Goal: Task Accomplishment & Management: Use online tool/utility

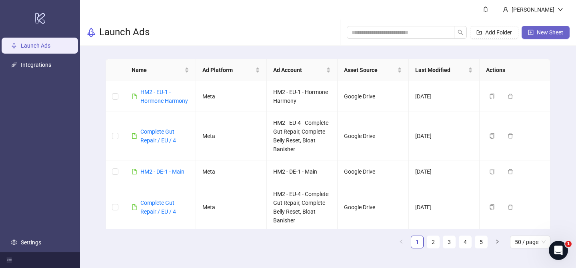
click at [537, 34] on span "New Sheet" at bounding box center [550, 32] width 26 height 6
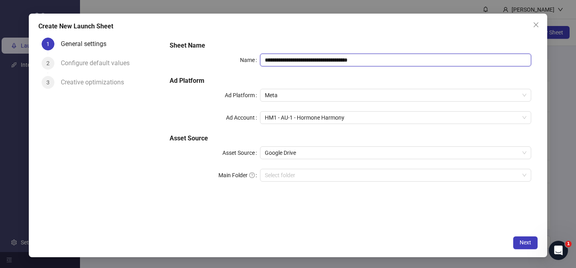
click at [328, 60] on input "**********" at bounding box center [395, 60] width 271 height 13
click at [296, 117] on span "HM1 - AU-1 - Hormone Harmony" at bounding box center [396, 118] width 262 height 12
type input "****"
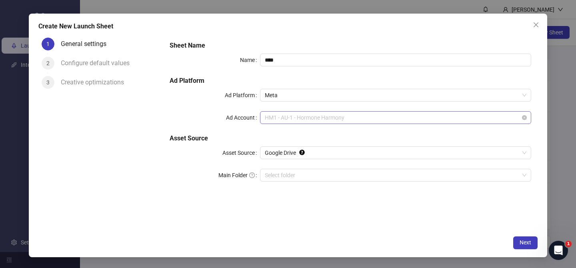
click at [296, 117] on span "HM1 - AU-1 - Hormone Harmony" at bounding box center [396, 118] width 262 height 12
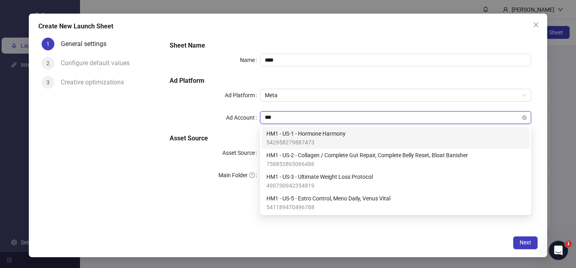
type input "****"
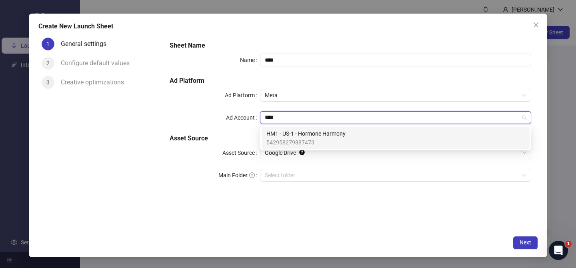
click at [296, 136] on span "HM1 - US-1 - Hormone Harmony" at bounding box center [305, 133] width 79 height 9
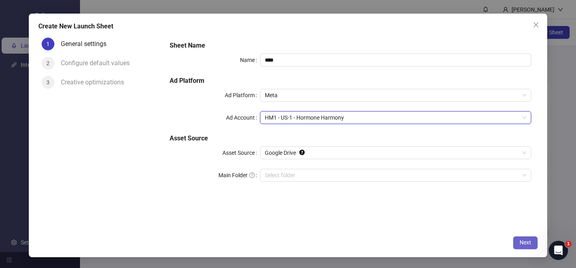
click at [527, 242] on span "Next" at bounding box center [525, 242] width 12 height 6
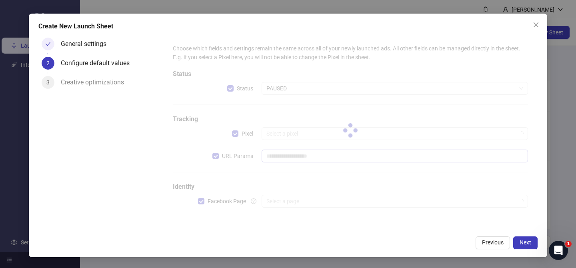
type input "**********"
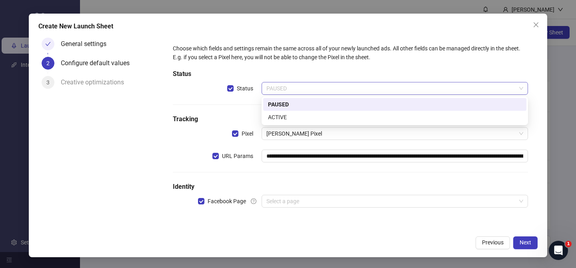
click at [292, 83] on span "PAUSED" at bounding box center [394, 88] width 257 height 12
click at [299, 116] on div "ACTIVE" at bounding box center [395, 117] width 254 height 9
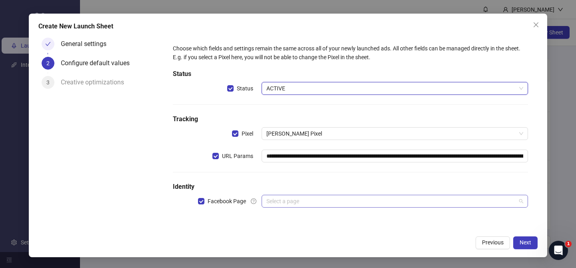
click at [301, 200] on input "search" at bounding box center [391, 201] width 250 height 12
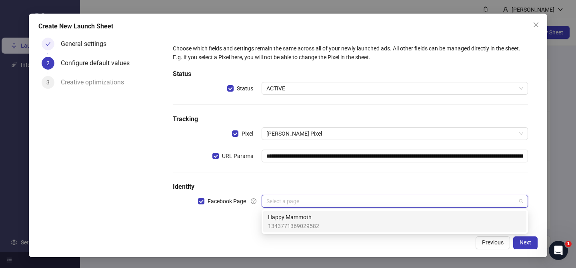
click at [301, 216] on span "Happy Mammoth" at bounding box center [293, 217] width 51 height 9
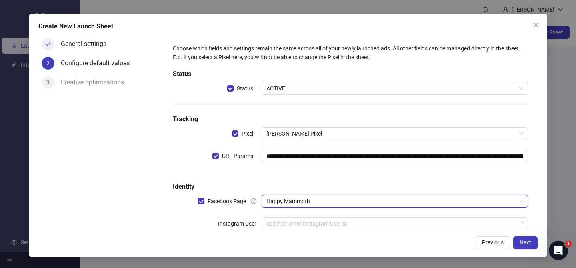
scroll to position [18, 0]
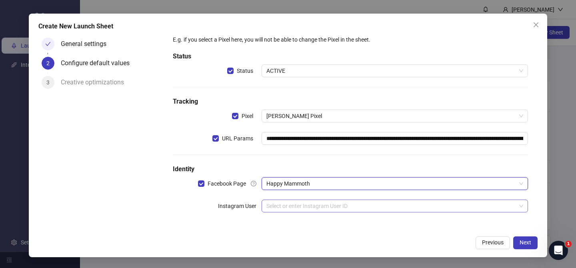
click at [302, 206] on input "search" at bounding box center [391, 206] width 250 height 12
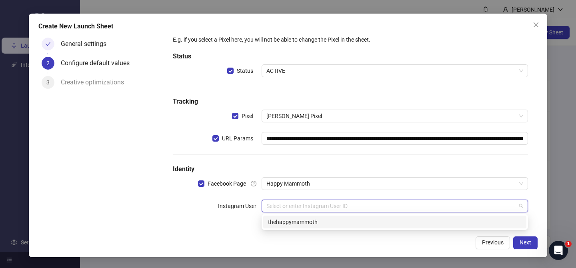
click at [299, 219] on div "thehappymammoth" at bounding box center [395, 222] width 254 height 9
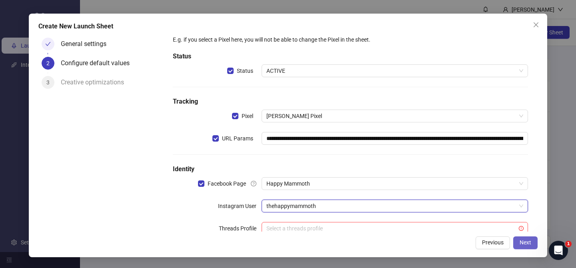
click at [525, 246] on span "Next" at bounding box center [525, 242] width 12 height 6
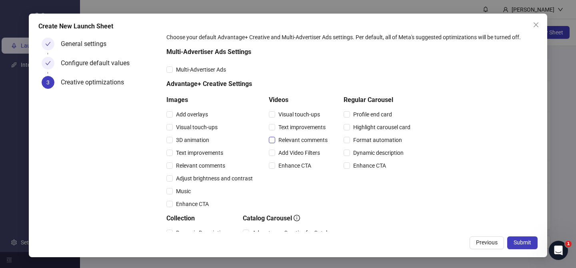
click at [293, 140] on span "Relevant comments" at bounding box center [303, 140] width 56 height 9
click at [204, 161] on div "Relevant comments" at bounding box center [211, 165] width 90 height 9
click at [202, 70] on span "Multi-Advertiser Ads" at bounding box center [201, 69] width 56 height 9
click at [201, 164] on span "Relevant comments" at bounding box center [201, 165] width 56 height 9
click at [525, 249] on div "Create New Launch Sheet General settings Configure default values 3 Creative op…" at bounding box center [288, 136] width 518 height 244
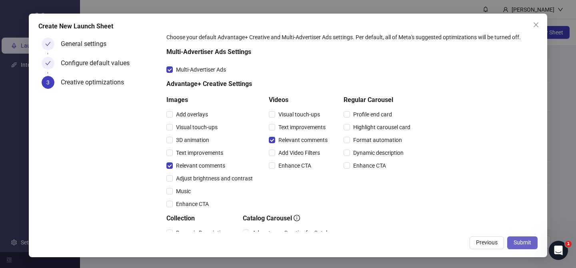
click at [523, 242] on span "Submit" at bounding box center [522, 242] width 18 height 6
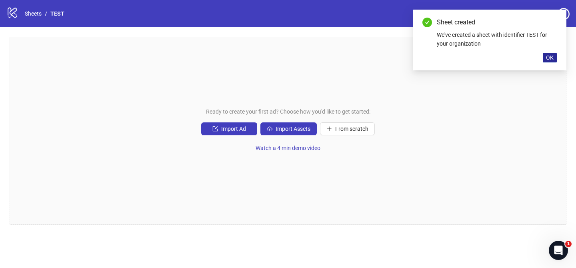
click at [551, 57] on span "OK" at bounding box center [550, 57] width 8 height 6
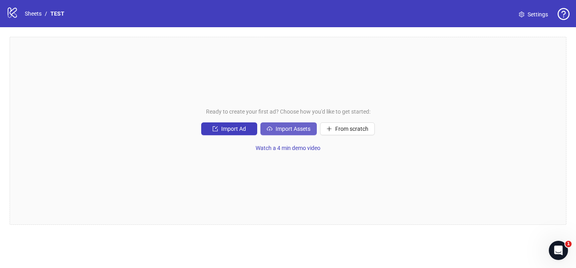
click at [289, 125] on button "Import Assets" at bounding box center [288, 128] width 56 height 13
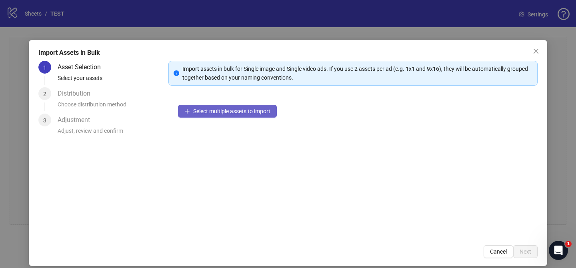
click at [249, 109] on span "Select multiple assets to import" at bounding box center [231, 111] width 77 height 6
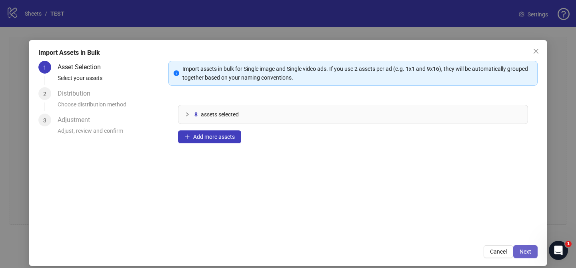
click at [529, 256] on button "Next" at bounding box center [525, 251] width 24 height 13
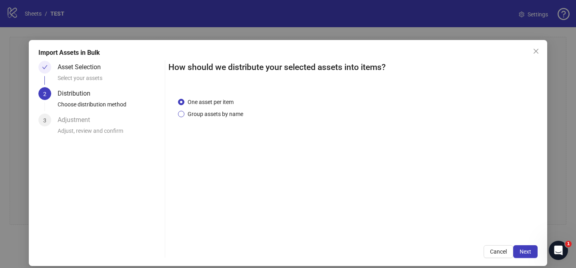
click at [218, 113] on span "Group assets by name" at bounding box center [215, 114] width 62 height 9
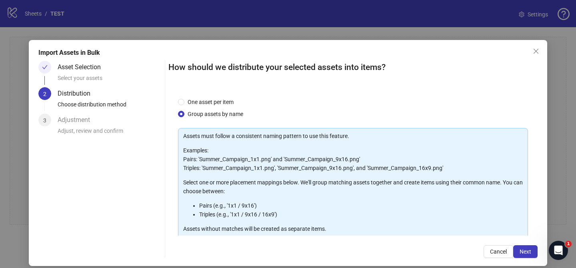
scroll to position [86, 0]
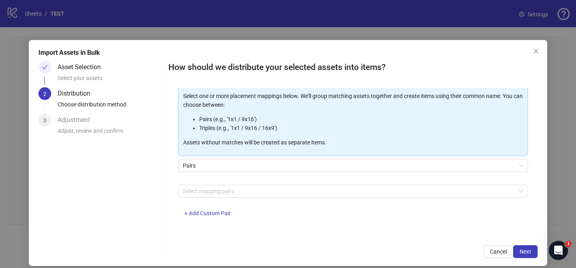
click at [226, 197] on div "Select mapping pairs + Add Custom Pair" at bounding box center [353, 206] width 350 height 42
click at [227, 190] on div at bounding box center [349, 191] width 338 height 11
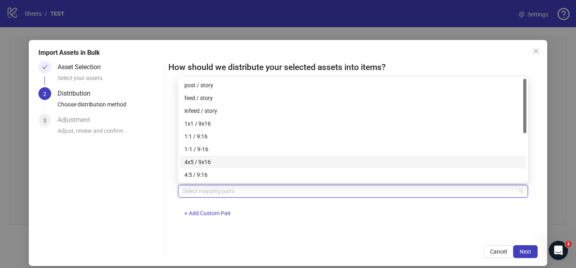
click at [230, 163] on div "4x5 / 9x16" at bounding box center [352, 162] width 337 height 9
click at [529, 250] on span "Next" at bounding box center [525, 251] width 12 height 6
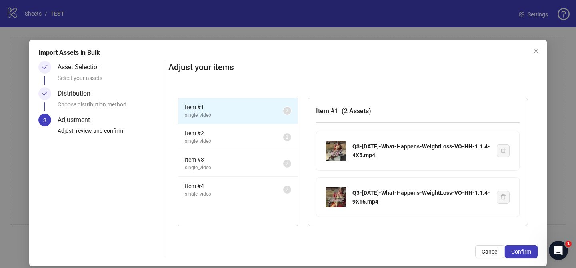
click at [529, 250] on span "Confirm" at bounding box center [521, 251] width 20 height 6
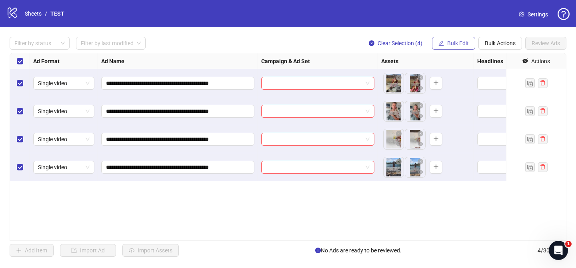
click at [455, 48] on button "Bulk Edit" at bounding box center [453, 43] width 43 height 13
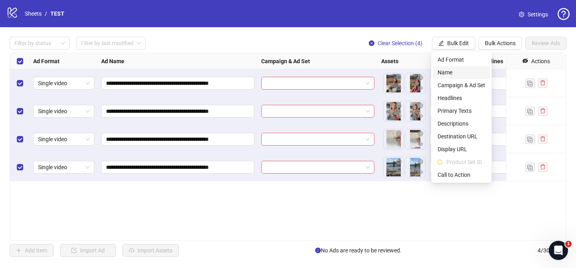
click at [452, 70] on span "Name" at bounding box center [462, 72] width 48 height 9
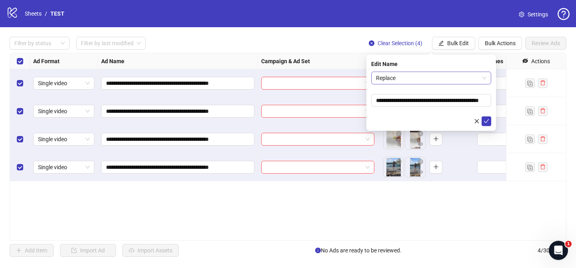
click at [424, 78] on span "Replace" at bounding box center [431, 78] width 110 height 12
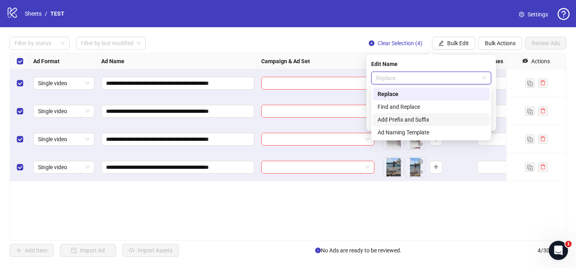
click at [419, 120] on div "Add Prefix and Suffix" at bounding box center [431, 119] width 107 height 9
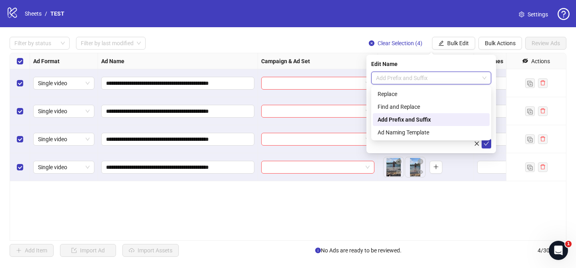
click at [407, 80] on span "Add Prefix and Suffix" at bounding box center [431, 78] width 110 height 12
click at [407, 132] on div "Ad Naming Template" at bounding box center [431, 132] width 107 height 9
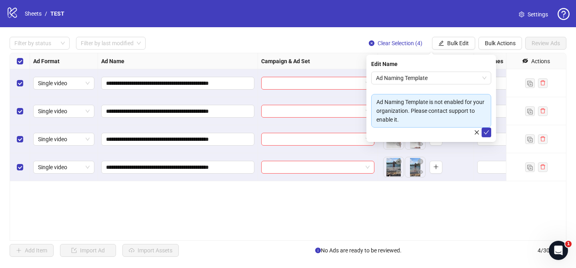
click at [460, 113] on div "Ad Naming Template is not enabled for your organization. Please contact support…" at bounding box center [431, 111] width 110 height 26
click at [419, 76] on span "Ad Naming Template" at bounding box center [431, 78] width 110 height 12
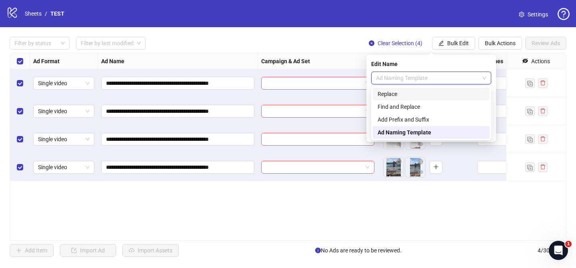
click at [414, 91] on div "Replace" at bounding box center [431, 94] width 107 height 9
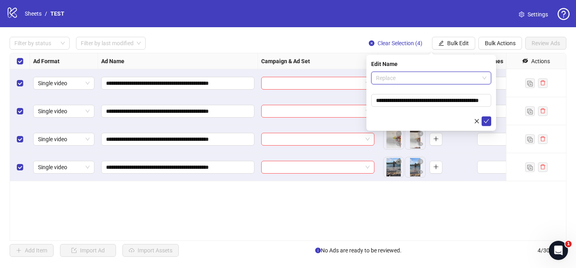
click at [414, 74] on span "Replace" at bounding box center [431, 78] width 110 height 12
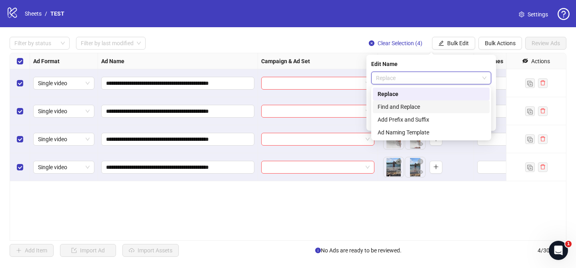
click at [408, 102] on div "Find and Replace" at bounding box center [431, 106] width 107 height 9
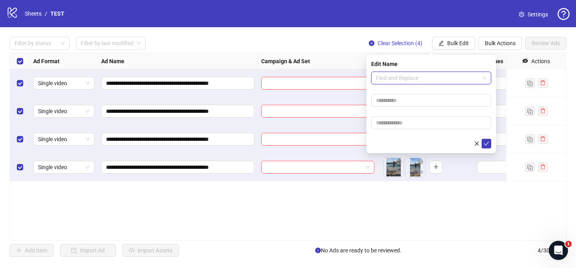
click at [409, 83] on span "Find and Replace" at bounding box center [431, 78] width 110 height 12
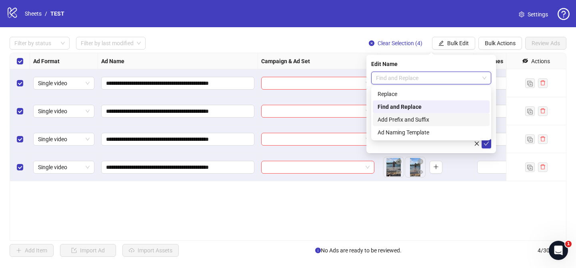
click at [408, 120] on div "Add Prefix and Suffix" at bounding box center [431, 119] width 107 height 9
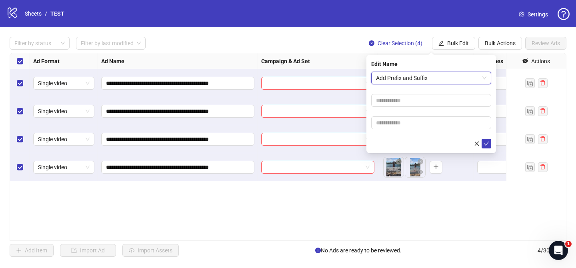
click at [419, 77] on span "Add Prefix and Suffix" at bounding box center [431, 78] width 110 height 12
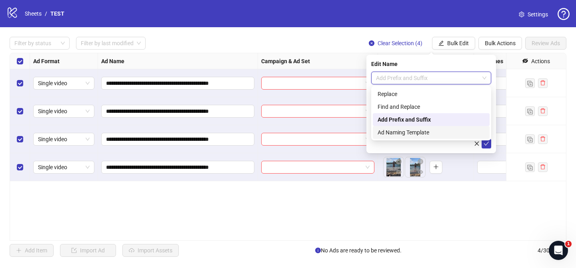
click at [412, 130] on div "Ad Naming Template" at bounding box center [431, 132] width 107 height 9
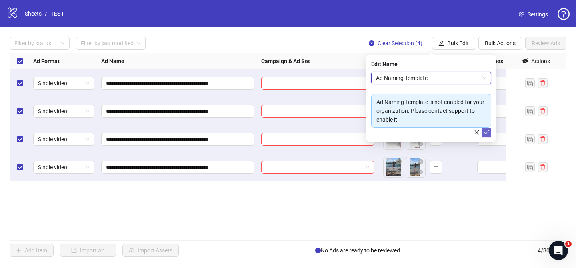
click at [485, 132] on icon "check" at bounding box center [486, 133] width 6 height 6
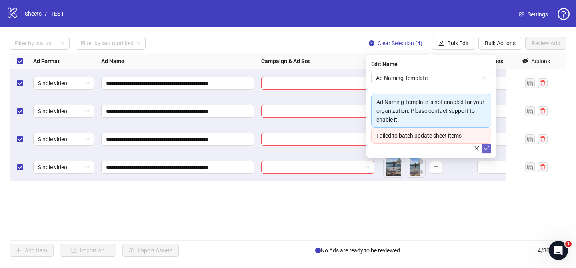
click at [486, 140] on div "Failed to batch update sheet items" at bounding box center [431, 136] width 120 height 16
click at [461, 185] on div "**********" at bounding box center [288, 147] width 557 height 188
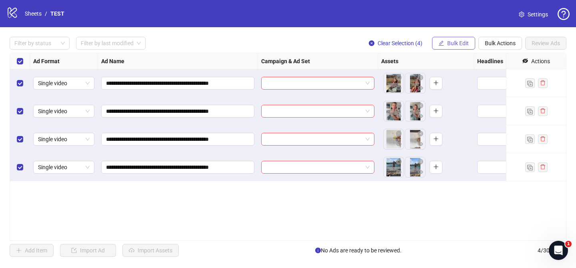
click at [463, 46] on span "Bulk Edit" at bounding box center [458, 43] width 22 height 6
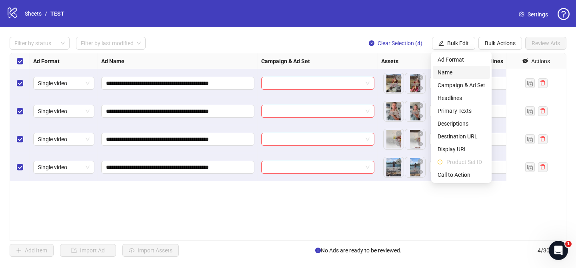
click at [461, 70] on span "Name" at bounding box center [462, 72] width 48 height 9
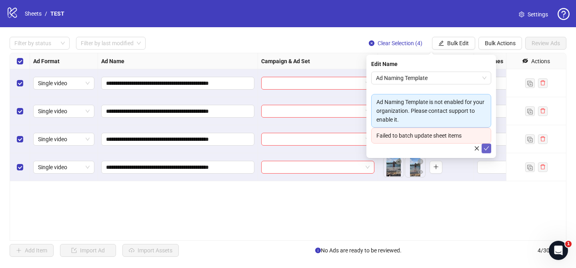
click at [487, 146] on icon "check" at bounding box center [486, 149] width 6 height 6
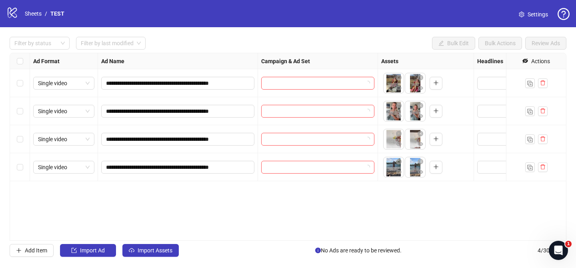
click at [23, 61] on div "Select all rows" at bounding box center [20, 61] width 20 height 16
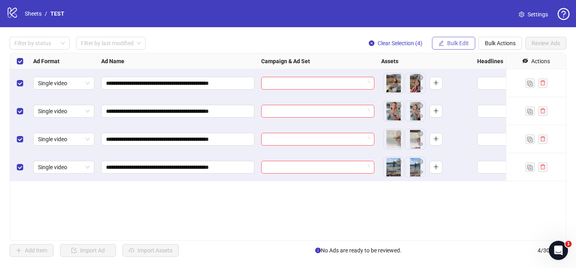
click at [455, 38] on button "Bulk Edit" at bounding box center [453, 43] width 43 height 13
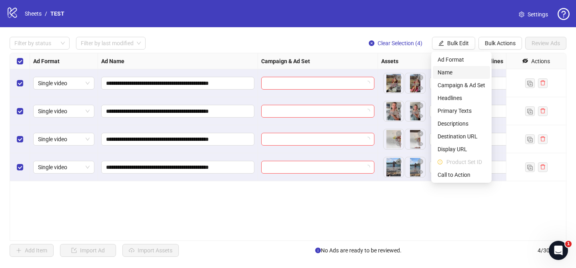
click at [452, 72] on span "Name" at bounding box center [462, 72] width 48 height 9
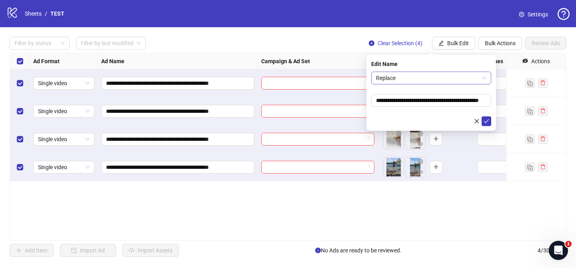
click at [428, 79] on span "Replace" at bounding box center [431, 78] width 110 height 12
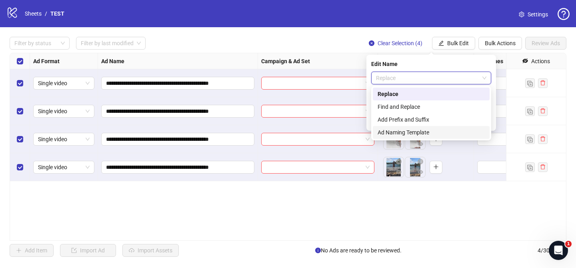
click at [409, 131] on div "Ad Naming Template" at bounding box center [431, 132] width 107 height 9
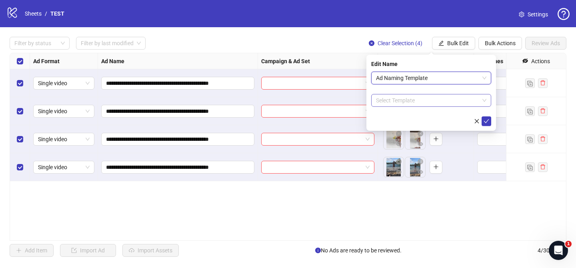
click at [462, 99] on input "search" at bounding box center [427, 100] width 103 height 12
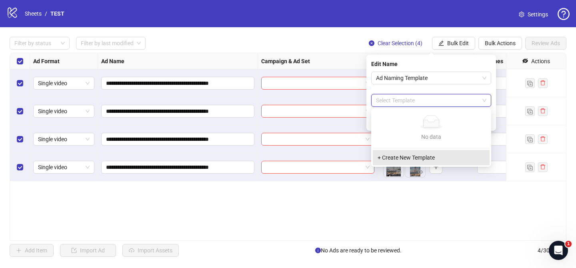
click at [404, 162] on div "+ Create New Template" at bounding box center [431, 157] width 117 height 15
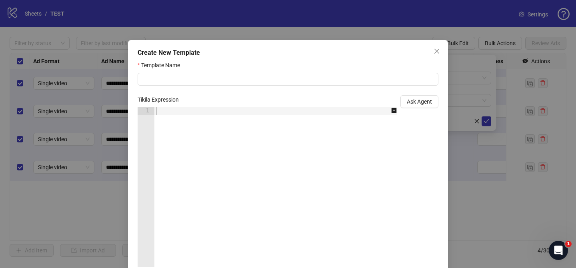
click at [194, 112] on div at bounding box center [280, 194] width 252 height 175
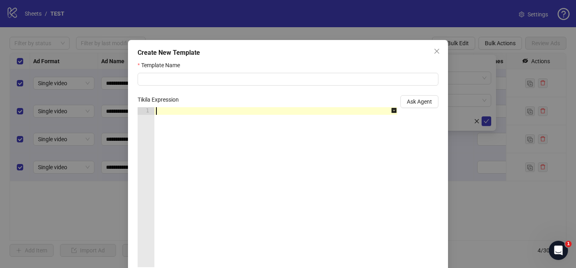
paste textarea "****"
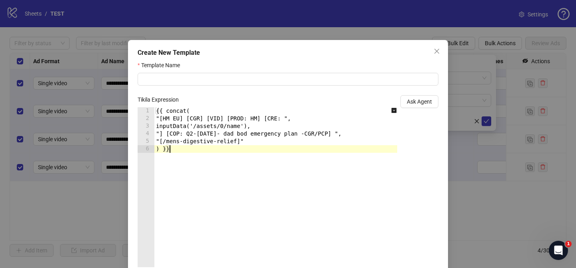
drag, startPoint x: 186, startPoint y: 118, endPoint x: 186, endPoint y: 127, distance: 8.8
click at [186, 123] on div "{{ concat( "[HM EU] [CGR] [VID] [PROD: HM] [CRE: ", inputData('/assets/0/name')…" at bounding box center [280, 194] width 252 height 175
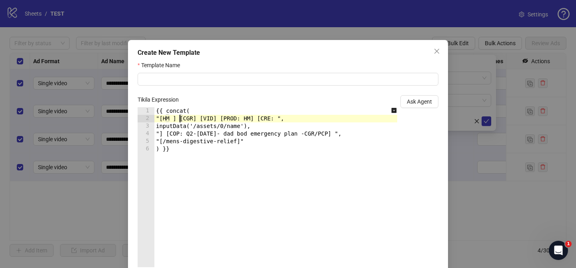
scroll to position [0, 2]
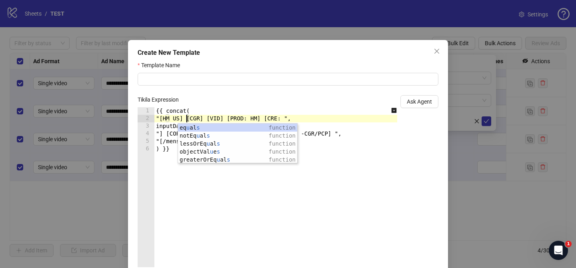
click at [203, 119] on div "{{ concat( "[HM US] [CGR] [VID] [PROD: HM] [CRE: ", inputData('/assets/0/name')…" at bounding box center [280, 194] width 252 height 175
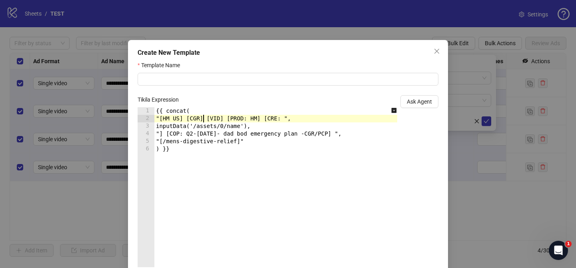
click at [203, 119] on div "{{ concat( "[HM US] [CGR] [VID] [PROD: HM] [CRE: ", inputData('/assets/0/name')…" at bounding box center [280, 194] width 252 height 175
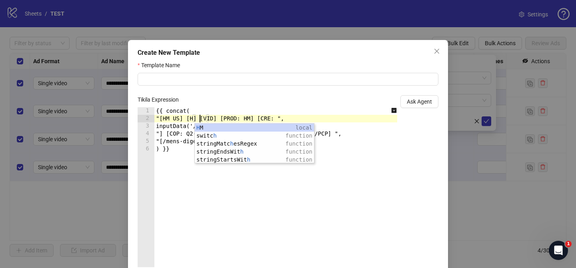
scroll to position [0, 3]
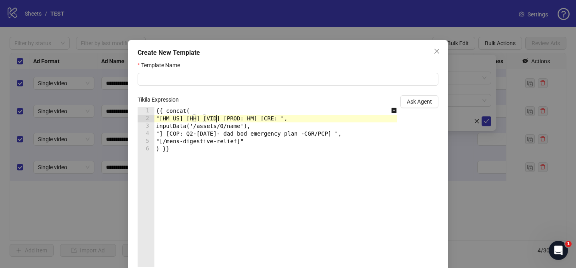
click at [218, 122] on div "{{ concat( "[HM US] [HH] [VID] [PROD: HM] [CRE: ", inputData('/assets/0/name'),…" at bounding box center [280, 194] width 252 height 175
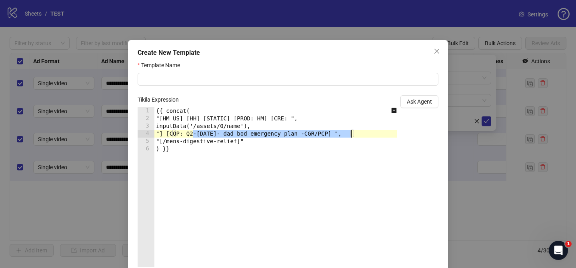
drag, startPoint x: 193, startPoint y: 133, endPoint x: 350, endPoint y: 133, distance: 156.8
click at [350, 133] on div "{{ concat( "[HM US] [HH] [STATIC] [PROD: HM] [CRE: ", inputData('/assets/0/name…" at bounding box center [280, 194] width 252 height 175
paste textarea "Cursor at row 4"
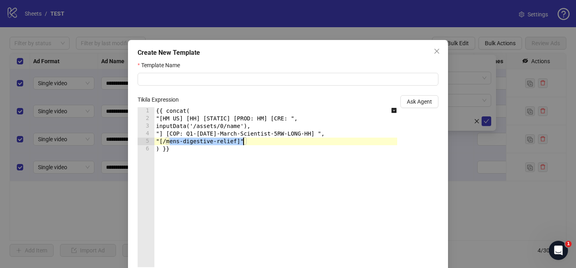
drag, startPoint x: 169, startPoint y: 143, endPoint x: 244, endPoint y: 145, distance: 74.8
click at [244, 145] on div "{{ concat( "[HM US] [HH] [STATIC] [PROD: HM] [CRE: ", inputData('/assets/0/name…" at bounding box center [280, 194] width 252 height 175
paste textarea "**"
type textarea "**********"
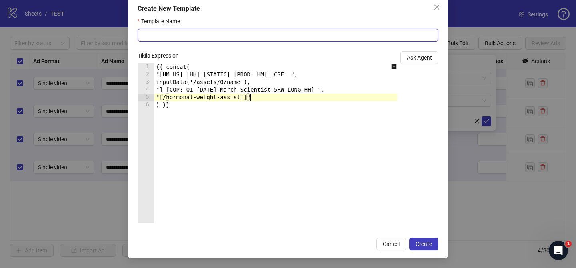
click at [201, 32] on input "Template Name" at bounding box center [288, 35] width 301 height 13
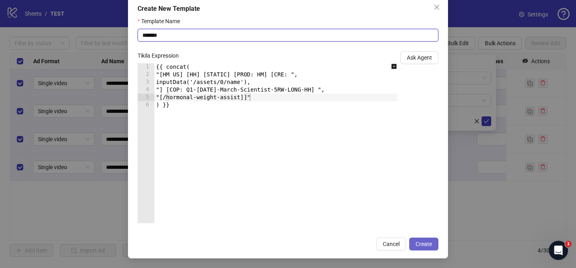
type input "*******"
click at [432, 245] on span "Create" at bounding box center [424, 244] width 16 height 6
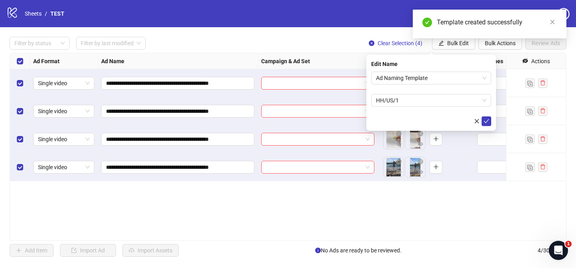
scroll to position [4, 0]
click at [487, 120] on icon "check" at bounding box center [486, 121] width 5 height 4
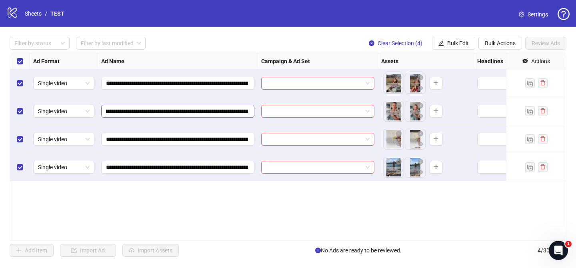
scroll to position [0, 0]
click at [455, 44] on span "Bulk Edit" at bounding box center [458, 43] width 22 height 6
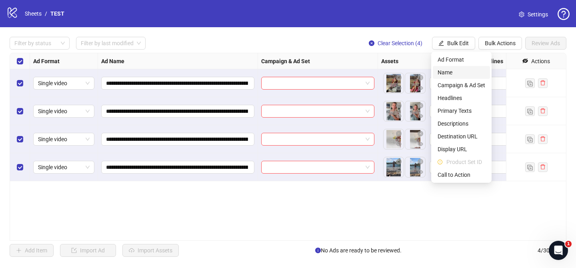
click at [448, 70] on span "Name" at bounding box center [462, 72] width 48 height 9
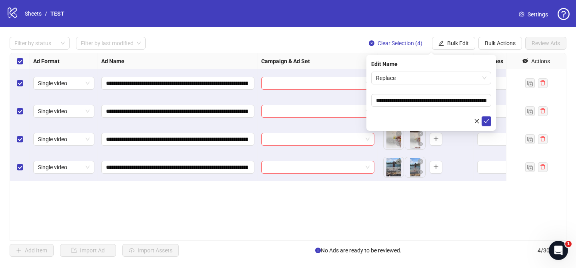
click at [421, 109] on form "**********" at bounding box center [431, 99] width 120 height 54
click at [421, 101] on input "**********" at bounding box center [431, 100] width 120 height 13
click at [413, 96] on input "**********" at bounding box center [431, 100] width 120 height 13
click at [427, 77] on span "Replace" at bounding box center [431, 78] width 110 height 12
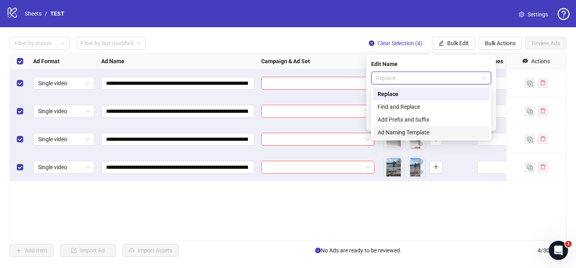
click at [417, 133] on div "Ad Naming Template" at bounding box center [431, 132] width 107 height 9
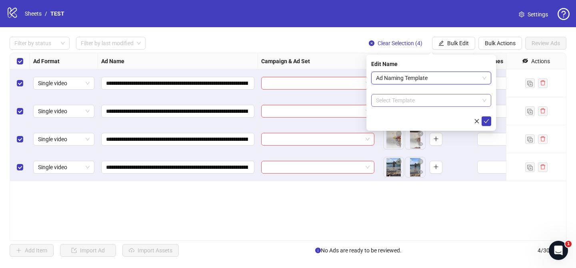
click at [420, 98] on input "search" at bounding box center [427, 100] width 103 height 12
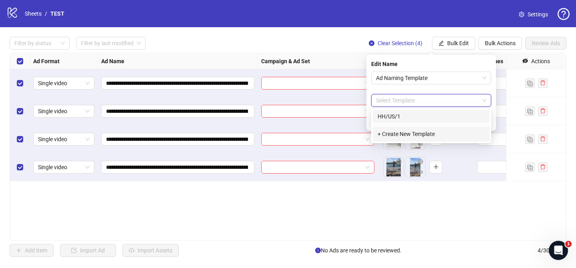
click at [390, 116] on div "HH/US/1" at bounding box center [431, 116] width 107 height 9
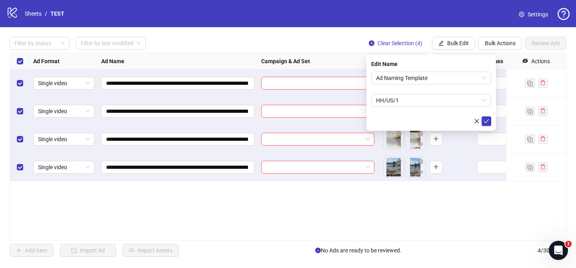
click at [442, 107] on form "Ad Naming Template HH/US/1" at bounding box center [431, 99] width 120 height 54
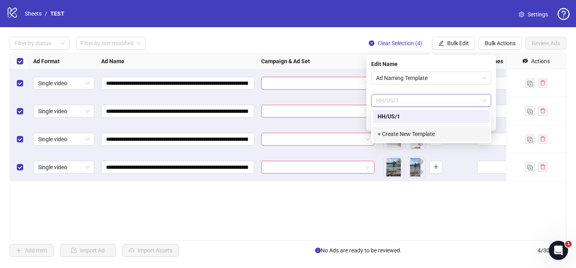
click at [438, 102] on span "HH/US/1" at bounding box center [431, 100] width 110 height 12
click at [399, 120] on div "HH/US/1" at bounding box center [431, 116] width 107 height 9
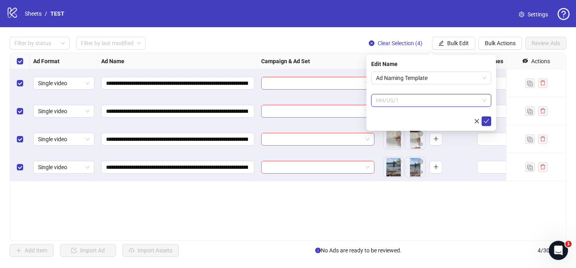
click at [410, 102] on span "HH/US/1" at bounding box center [431, 100] width 110 height 12
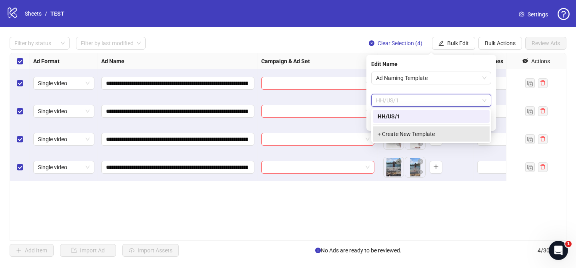
click at [436, 129] on div "+ Create New Template" at bounding box center [431, 133] width 117 height 15
